Goal: Task Accomplishment & Management: Use online tool/utility

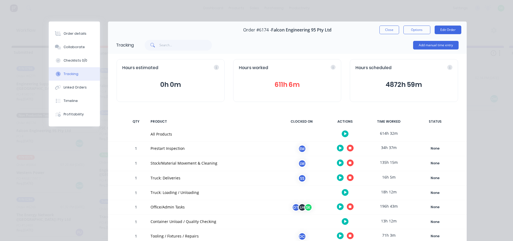
click at [350, 208] on button "button" at bounding box center [350, 207] width 7 height 7
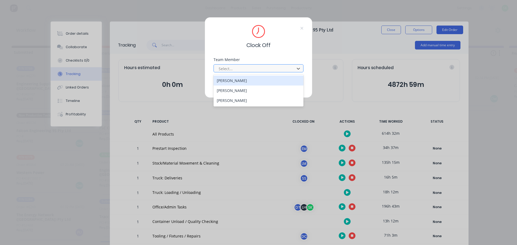
click at [257, 69] on div at bounding box center [255, 68] width 74 height 7
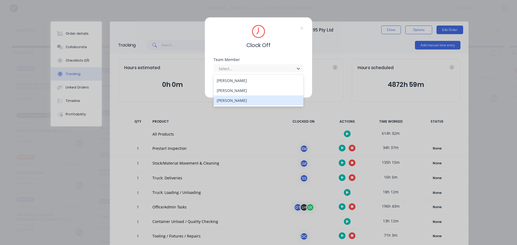
click at [248, 101] on div "[PERSON_NAME]" at bounding box center [259, 101] width 90 height 10
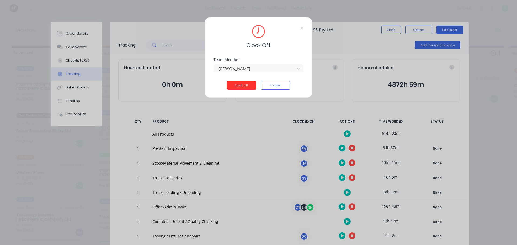
click at [246, 85] on button "Clock Off" at bounding box center [242, 85] width 30 height 9
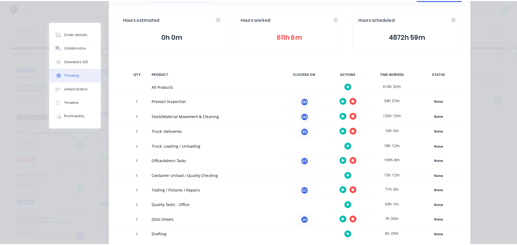
scroll to position [81, 0]
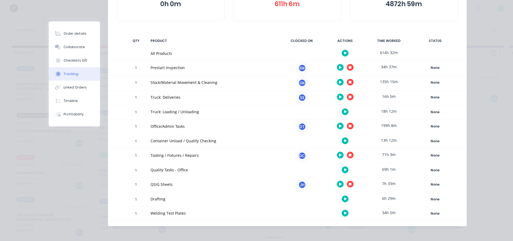
click at [339, 156] on icon "button" at bounding box center [340, 155] width 3 height 3
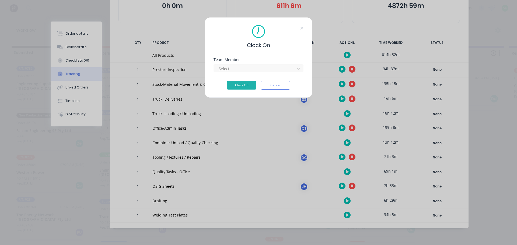
scroll to position [79, 0]
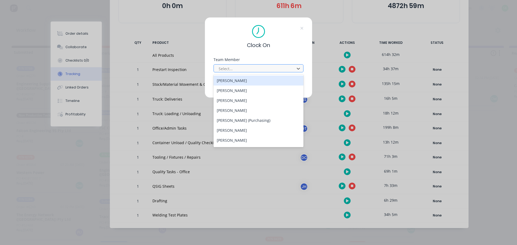
click at [284, 69] on div at bounding box center [255, 68] width 74 height 7
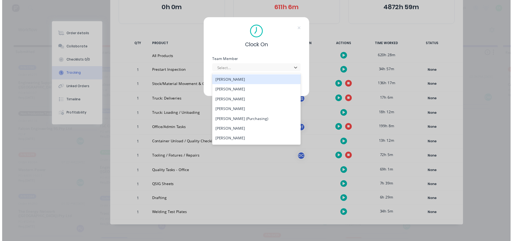
scroll to position [78, 0]
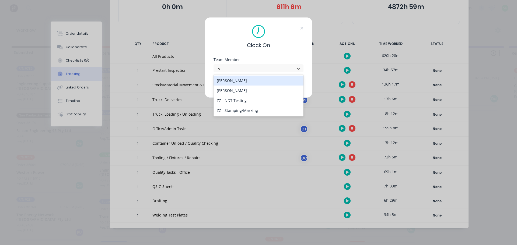
type input "st"
click at [244, 81] on div "[PERSON_NAME]" at bounding box center [259, 81] width 90 height 10
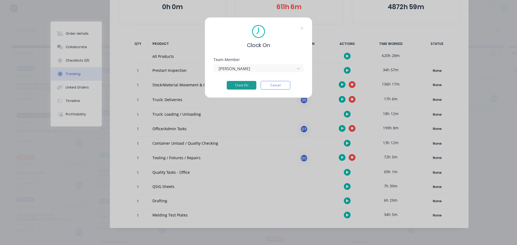
click at [242, 88] on button "Clock On" at bounding box center [242, 85] width 30 height 9
